Goal: Task Accomplishment & Management: Manage account settings

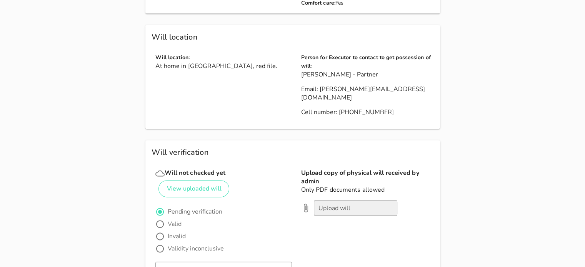
scroll to position [934, 0]
type input "[EMAIL_ADDRESS][DOMAIN_NAME]"
click at [207, 180] on button "View uploaded will" at bounding box center [193, 188] width 71 height 17
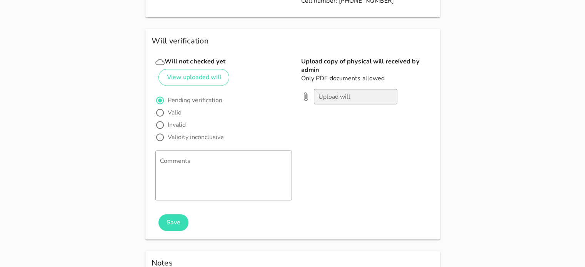
scroll to position [1044, 0]
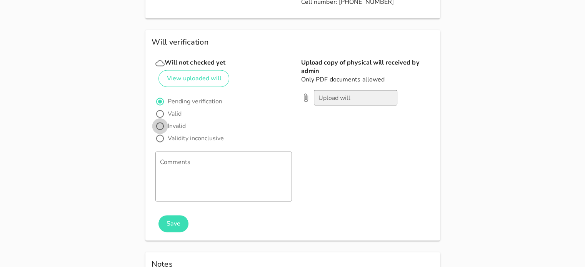
click at [165, 120] on div at bounding box center [159, 126] width 13 height 13
radio input "false"
radio input "true"
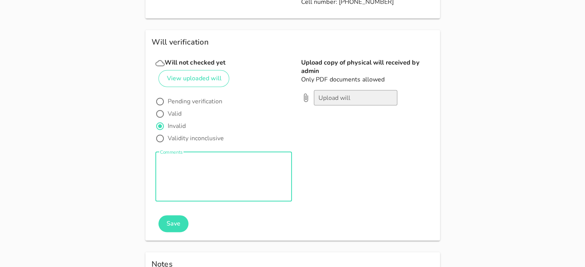
click at [194, 155] on textarea "Comments" at bounding box center [226, 178] width 132 height 46
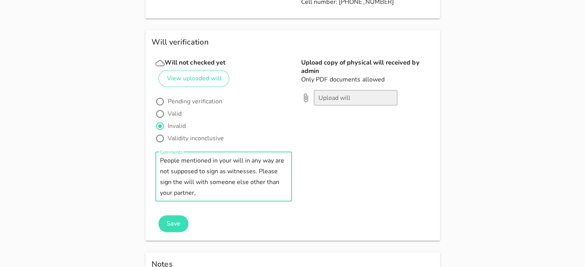
click at [242, 155] on textarea "People mentioned in your will in any way are not supposed to sign as witnesses.…" at bounding box center [226, 178] width 132 height 46
click at [274, 155] on textarea "People mentioned in your will, in any way are not supposed to sign as witnesses…" at bounding box center [226, 178] width 132 height 46
click at [197, 155] on textarea "People mentioned in your will, in any way, are not supposed to sign as witnesse…" at bounding box center [226, 178] width 132 height 46
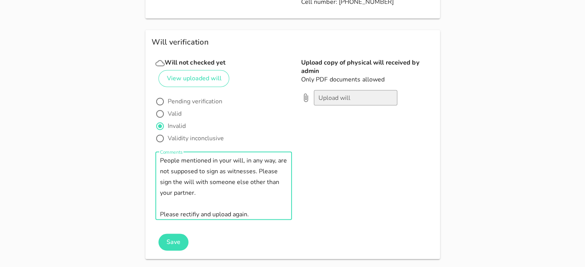
click at [196, 172] on textarea "People mentioned in your will, in any way, are not supposed to sign as witnesse…" at bounding box center [226, 187] width 132 height 65
type textarea "People mentioned in your will, in any way, are not supposed to sign as witnesse…"
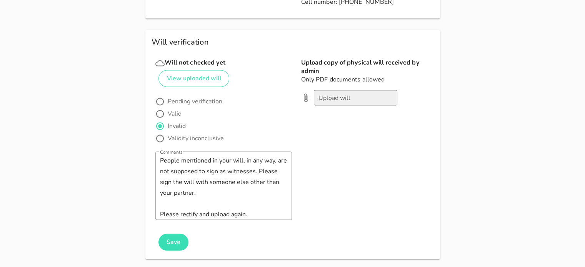
click at [220, 176] on div "​ Comments People mentioned in your will, in any way, are not supposed to sign …" at bounding box center [223, 192] width 137 height 80
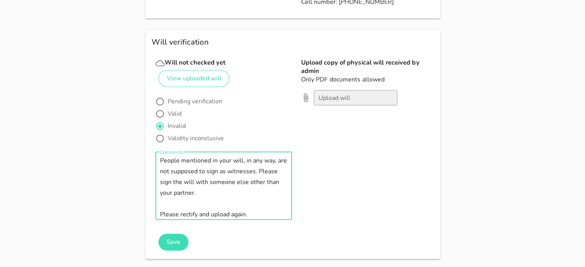
click at [228, 173] on textarea "People mentioned in your will, in any way, are not supposed to sign as witnesse…" at bounding box center [226, 187] width 132 height 65
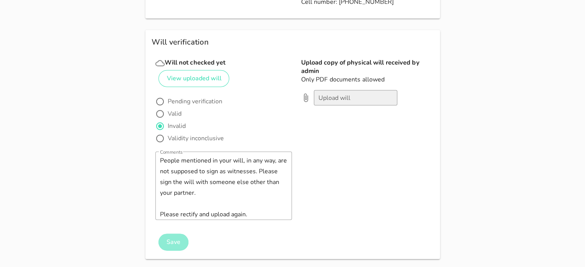
click at [168, 238] on span "Save" at bounding box center [173, 242] width 15 height 8
